Goal: Task Accomplishment & Management: Complete application form

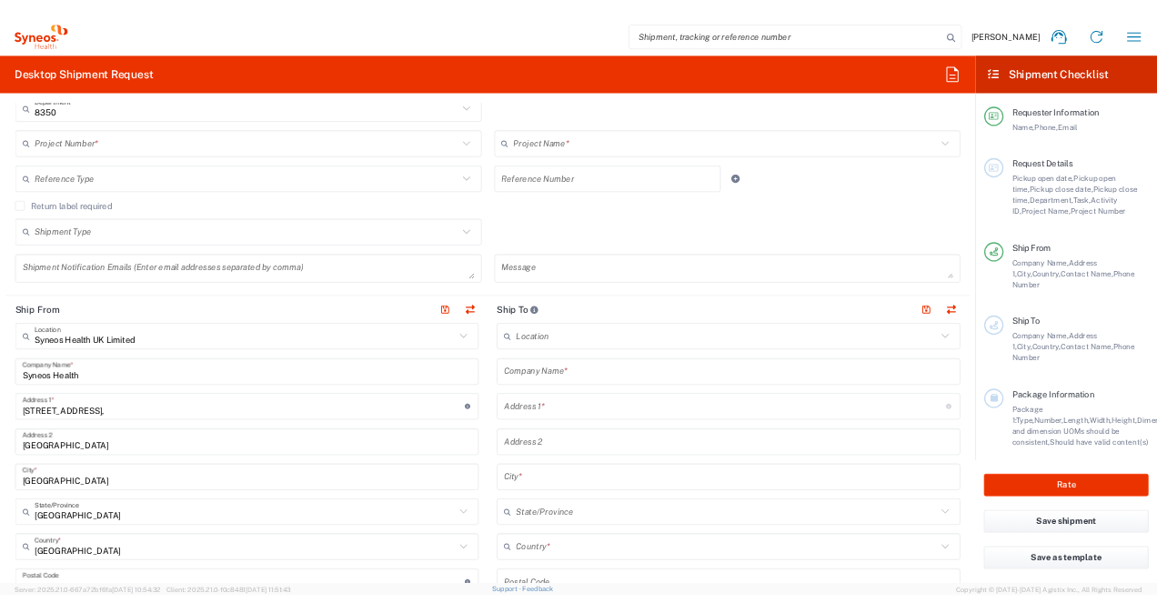
scroll to position [455, 0]
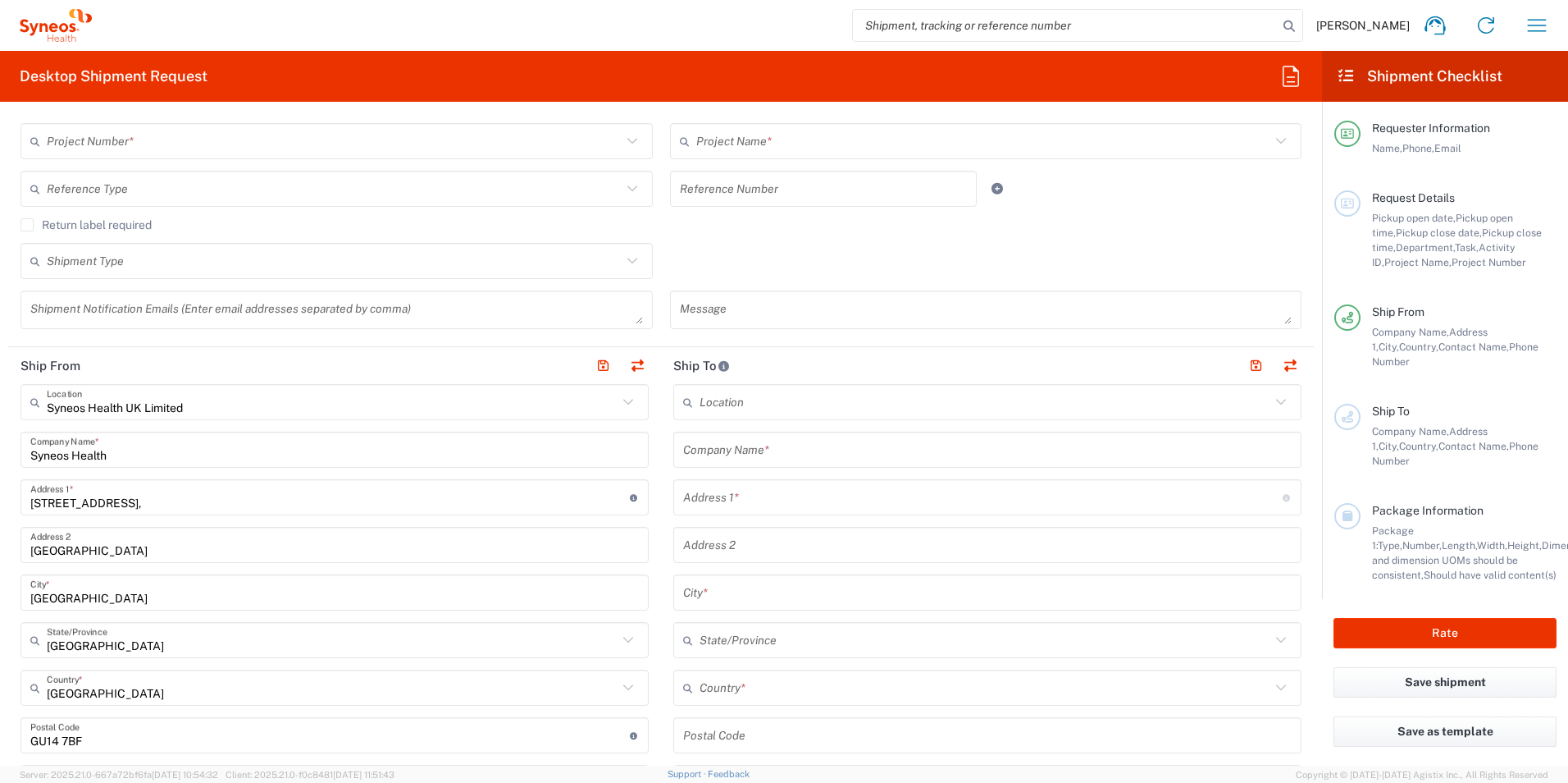
click at [752, 404] on input "text" at bounding box center [985, 402] width 571 height 29
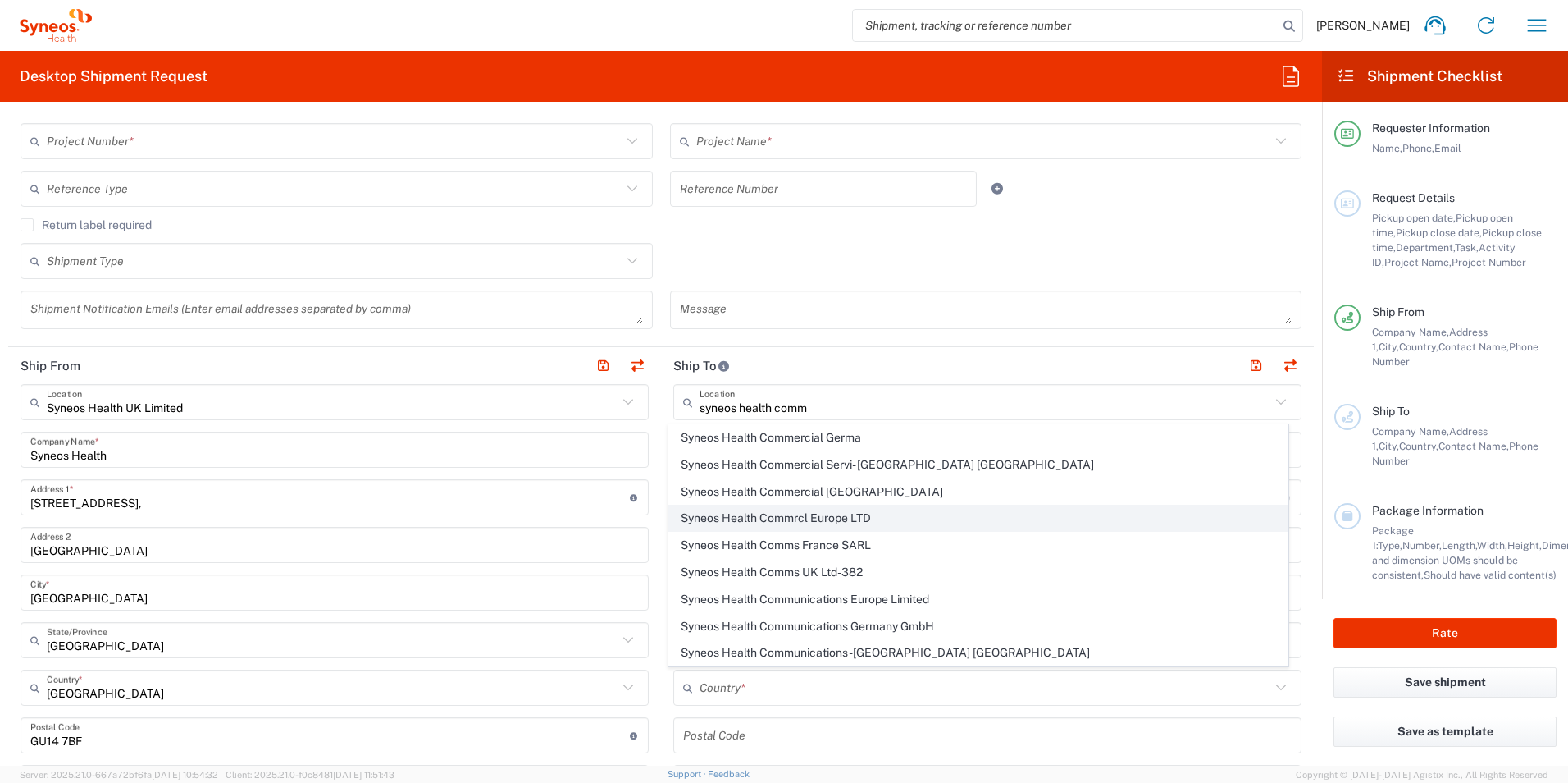
click at [800, 511] on span "Syneos Health Commrcl Europe LTD" at bounding box center [978, 518] width 619 height 25
type input "Syneos Health Commrcl Europe LTD"
type input "[STREET_ADDRESS]"
type input "[GEOGRAPHIC_DATA]"
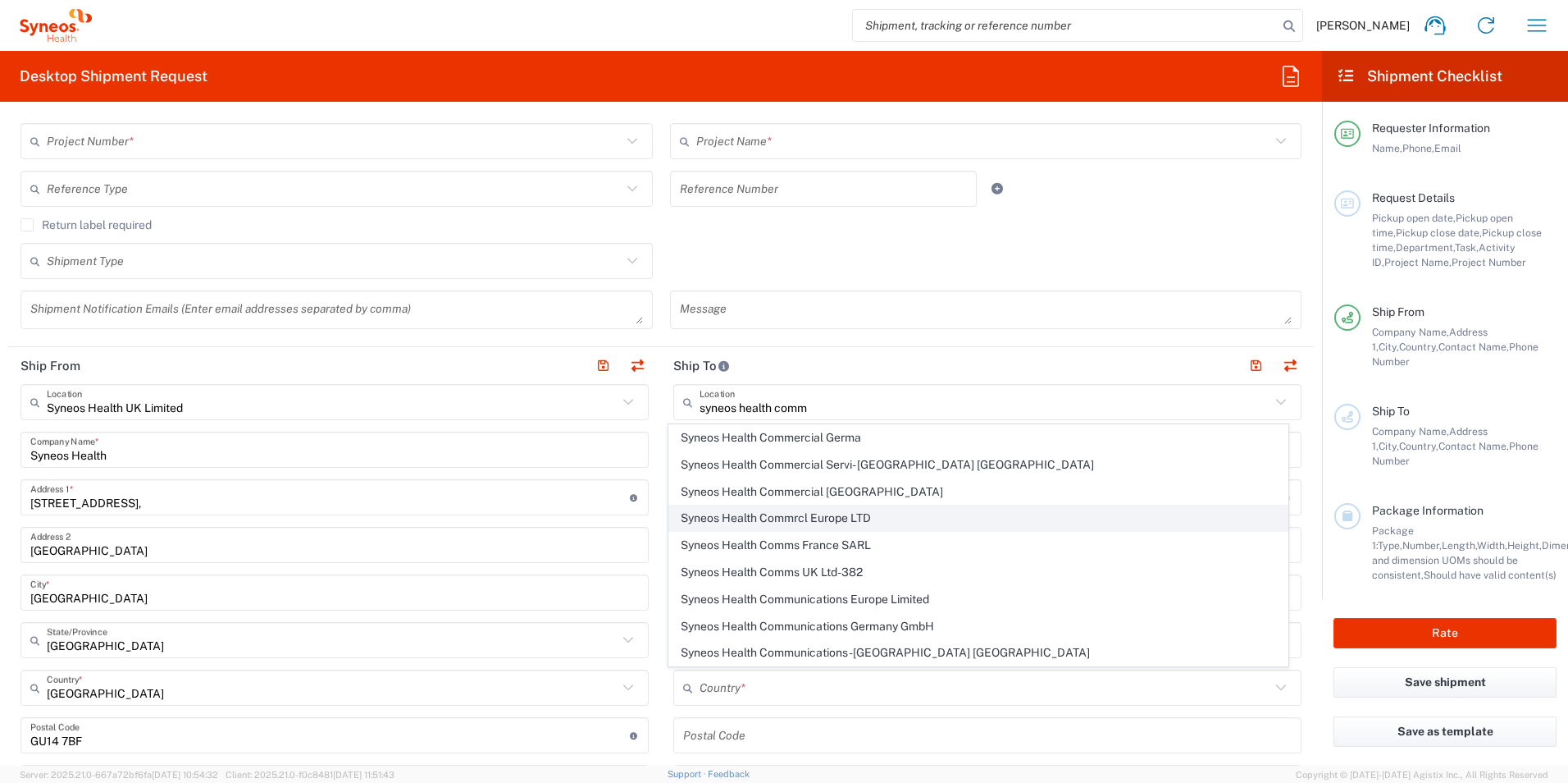
type input "[GEOGRAPHIC_DATA]"
type input "WC1A 2SL"
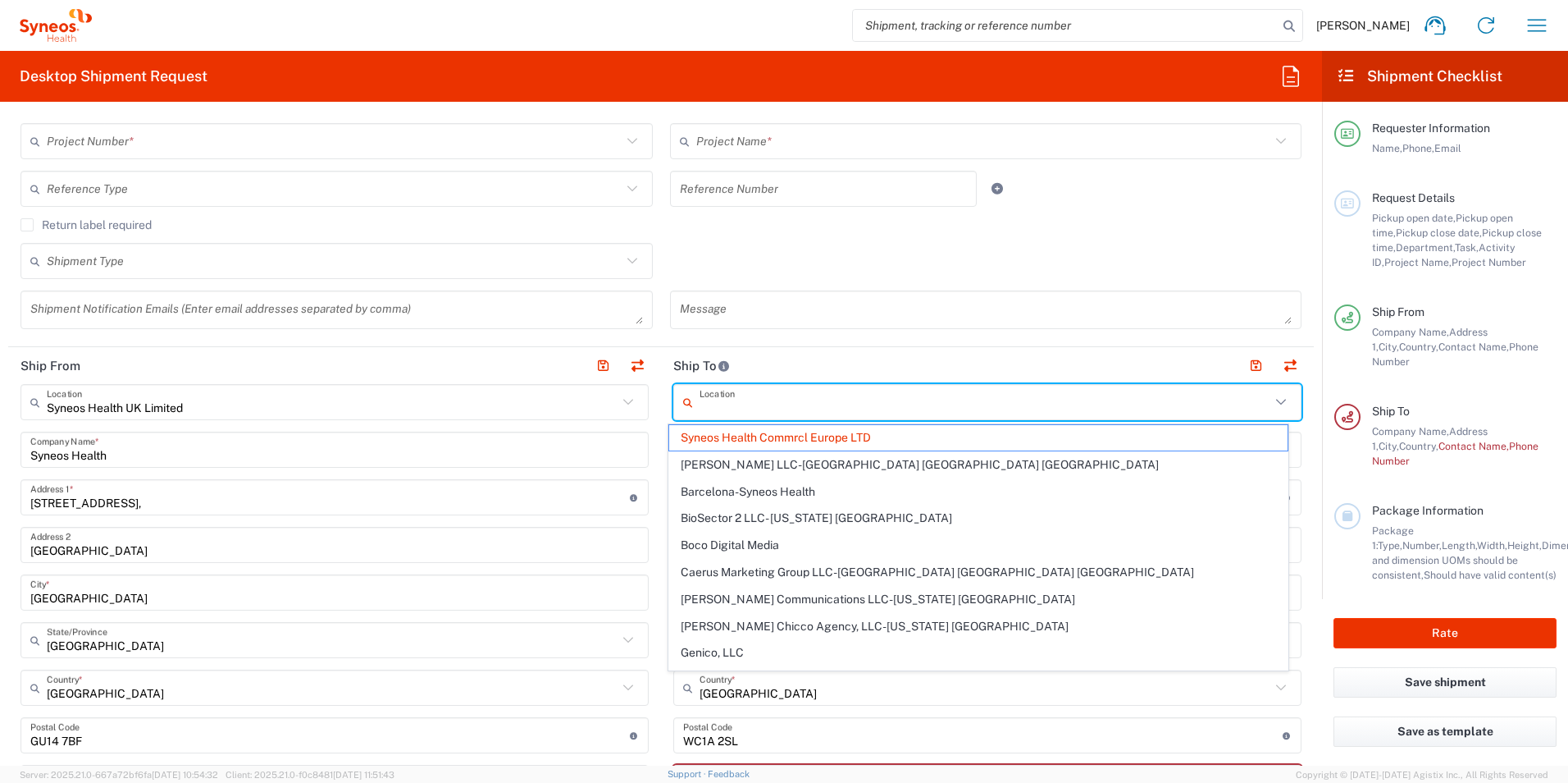
click at [890, 411] on input "text" at bounding box center [985, 402] width 571 height 29
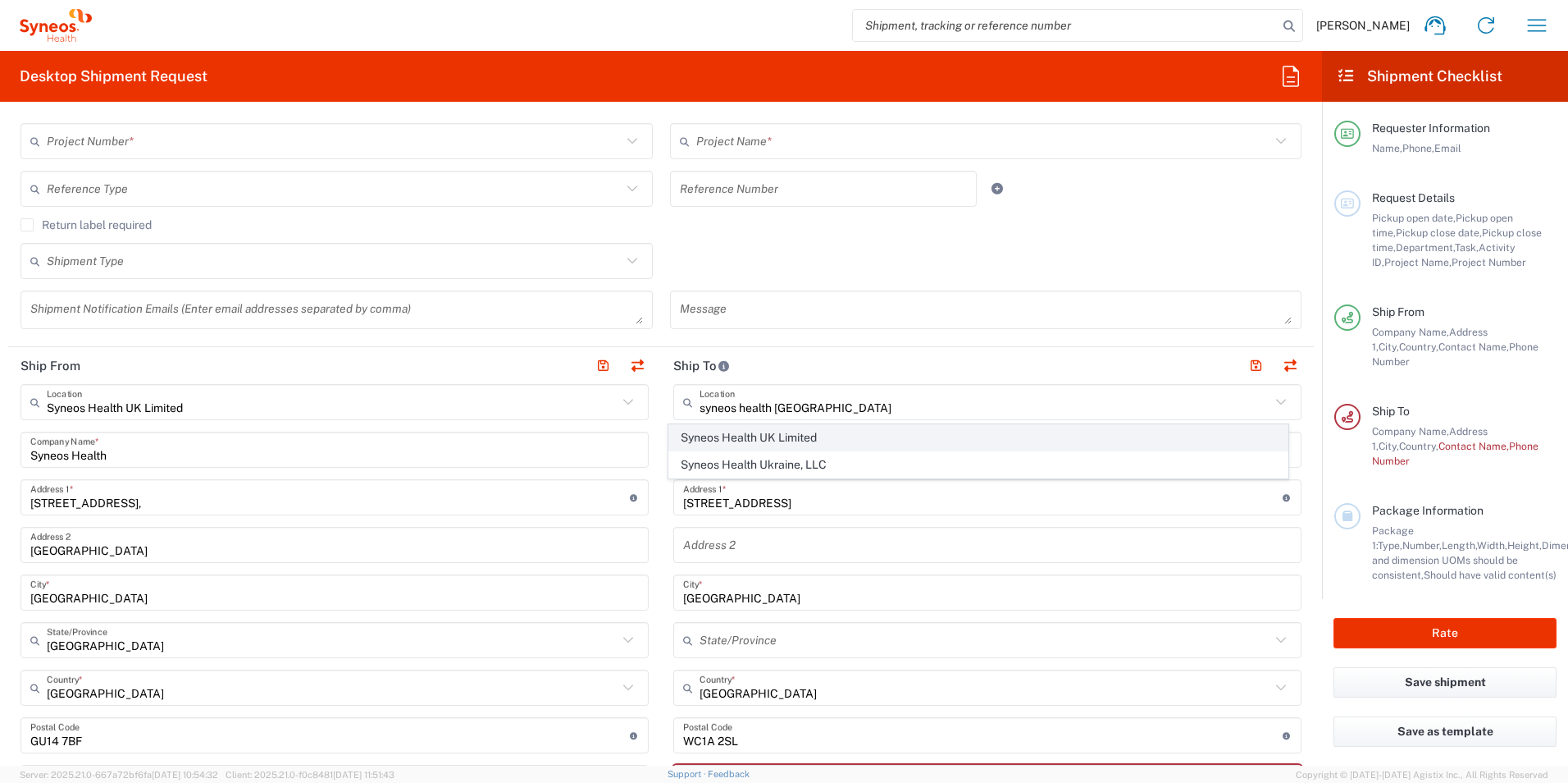
click at [772, 440] on span "Syneos Health UK Limited" at bounding box center [978, 438] width 619 height 25
type input "Syneos Health UK Limited"
type input "[STREET_ADDRESS],"
type input "[GEOGRAPHIC_DATA]"
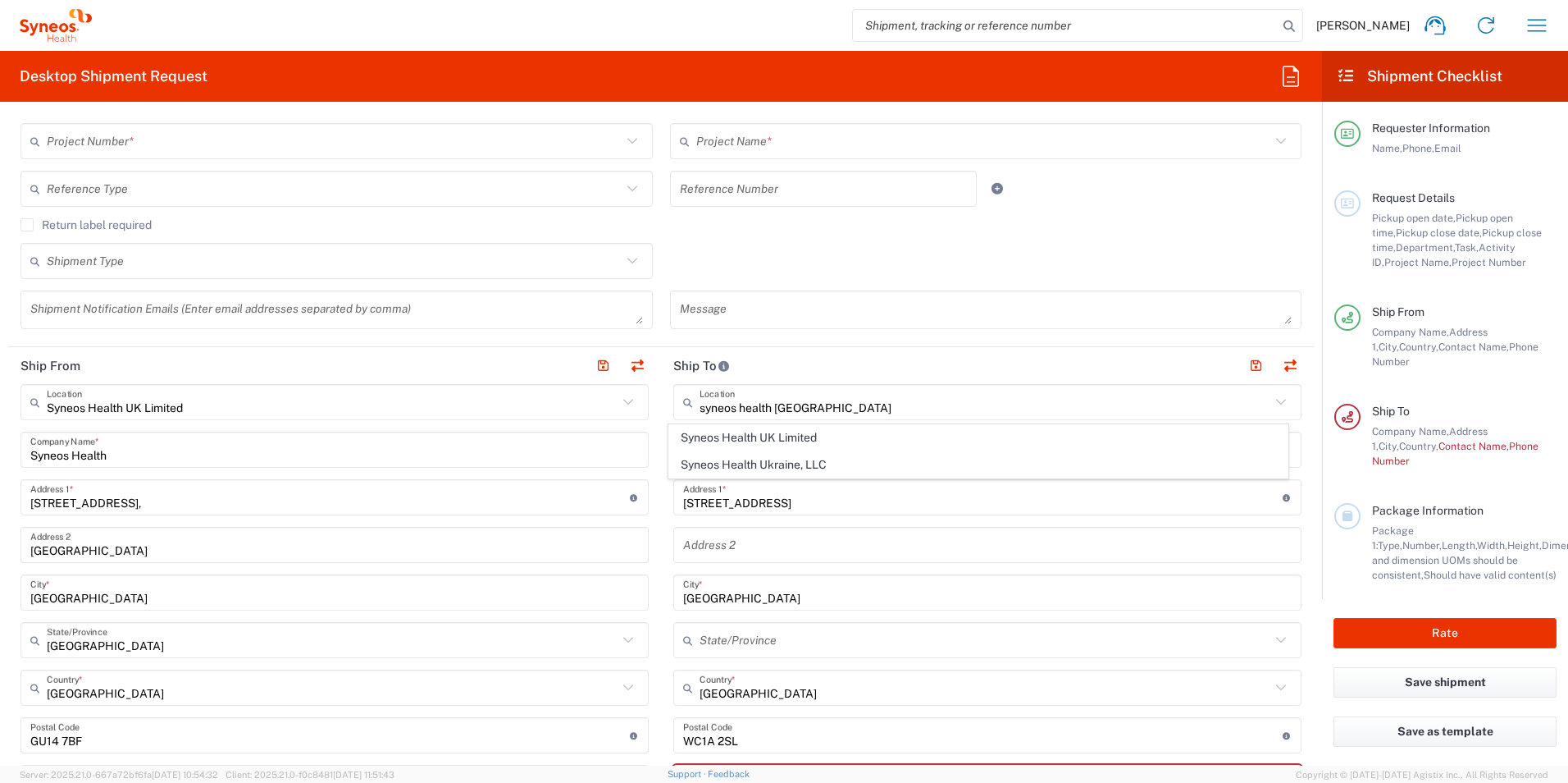
type input "[GEOGRAPHIC_DATA]"
type input "GU14 7BF"
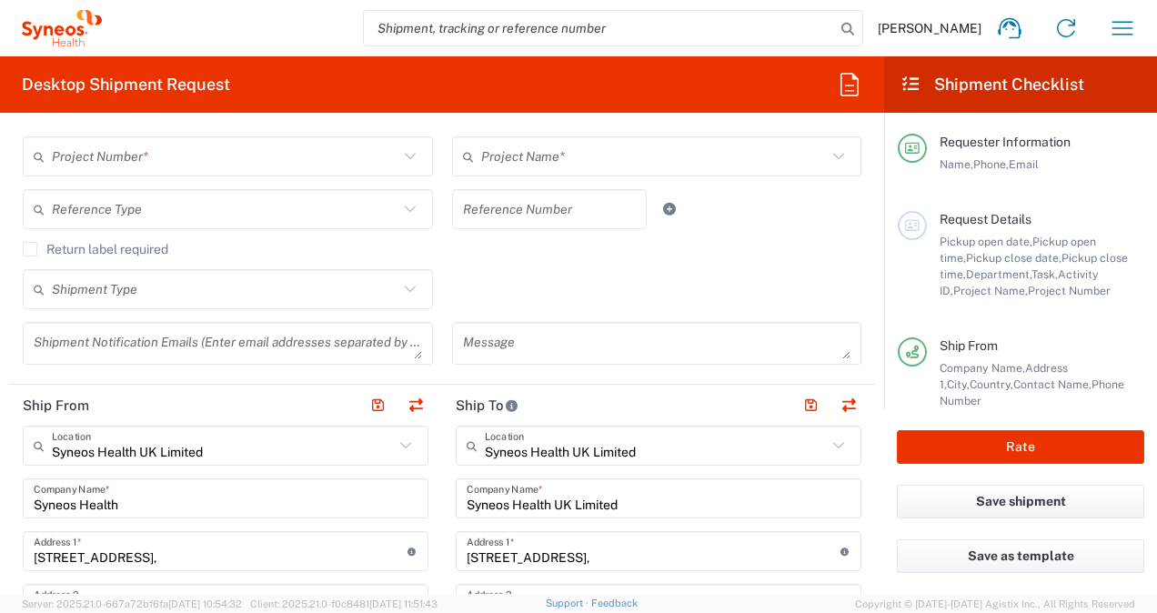
click at [773, 224] on div "Reference Type Account Type Activity ID Airline Appointment Number ASN Batch Re…" at bounding box center [443, 215] width 858 height 53
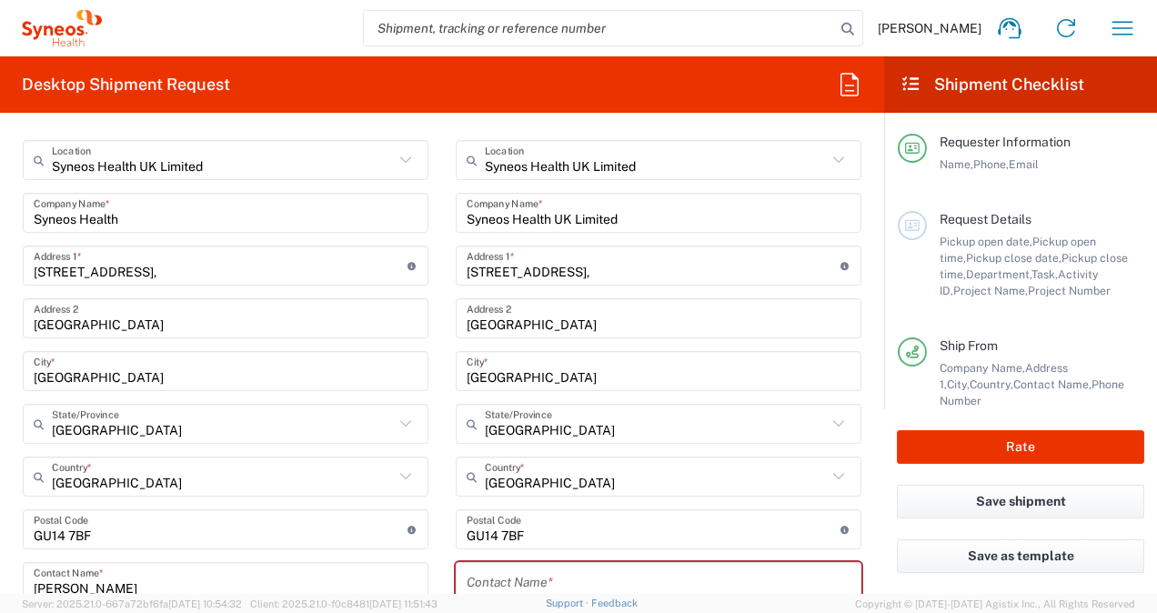
scroll to position [819, 0]
